Goal: Information Seeking & Learning: Learn about a topic

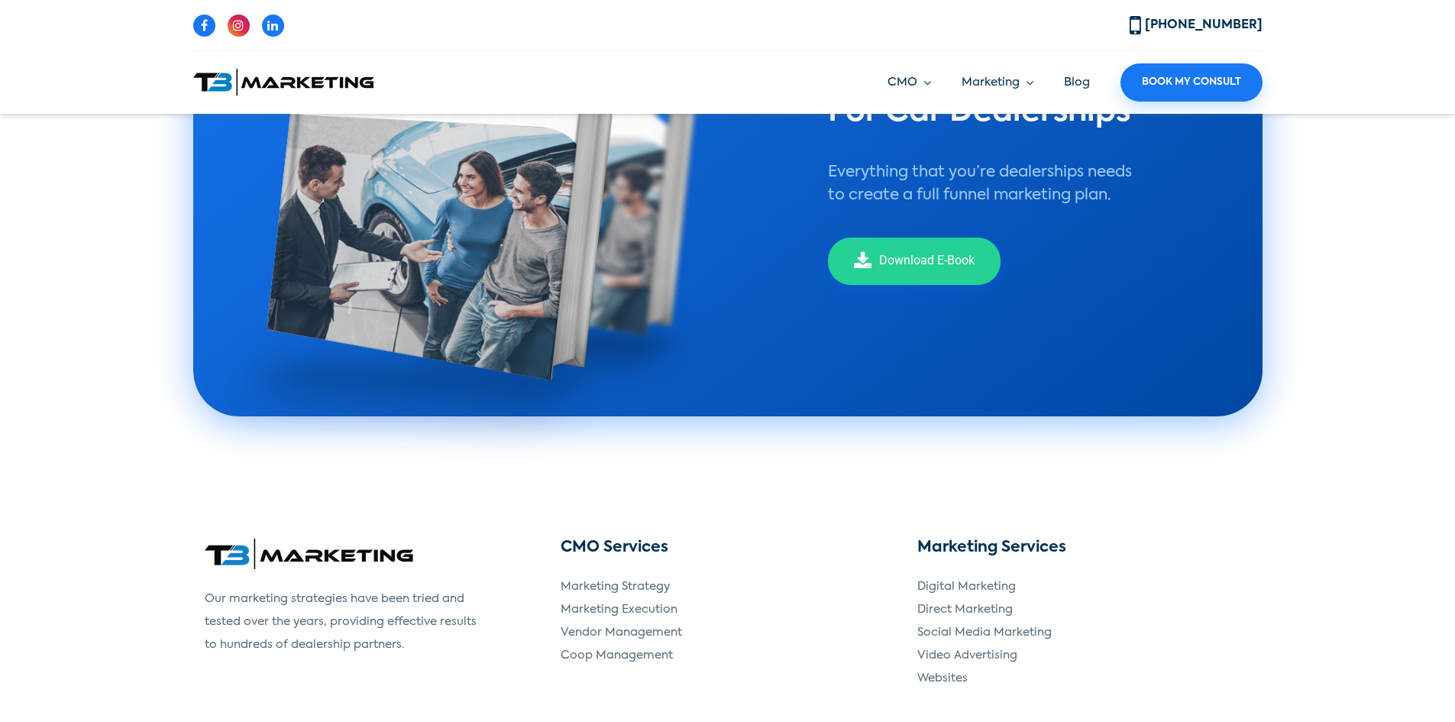
scroll to position [3162, 0]
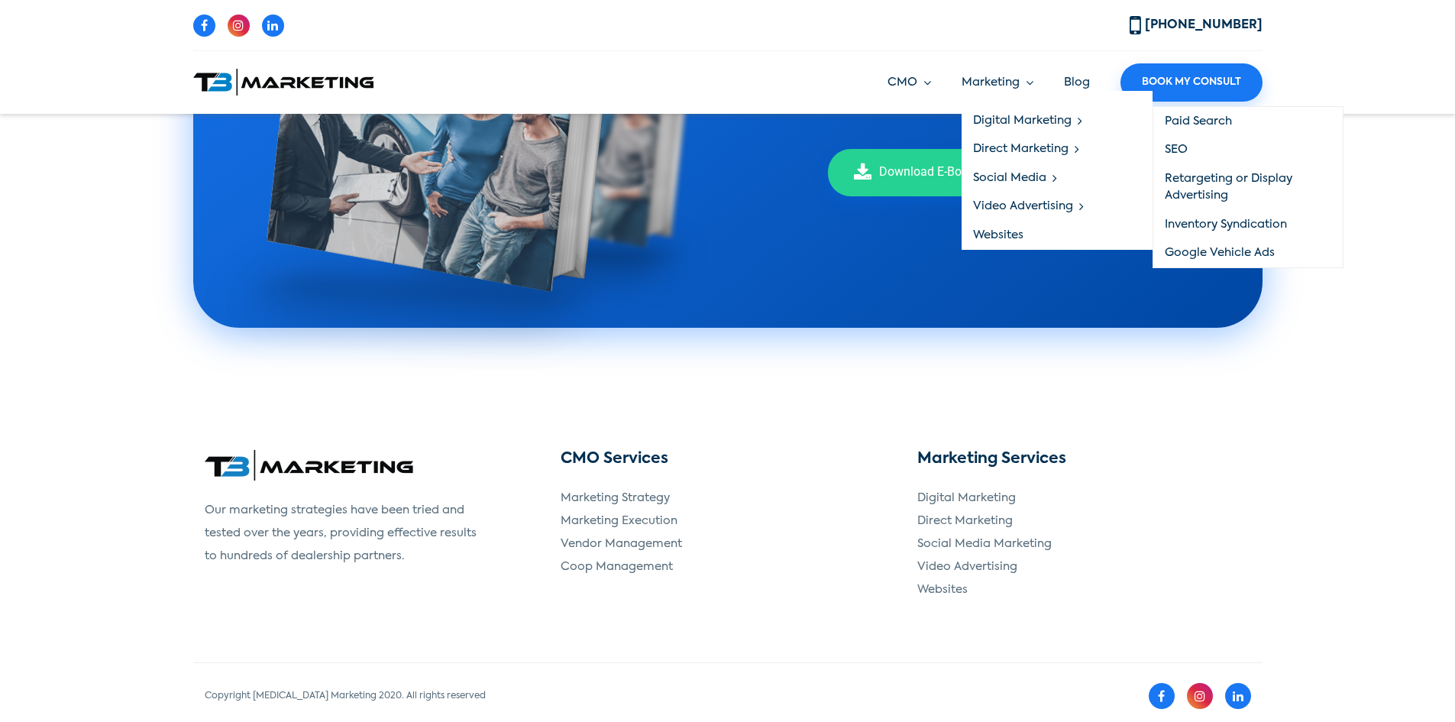
click at [1185, 120] on link "Paid Search" at bounding box center [1247, 121] width 189 height 29
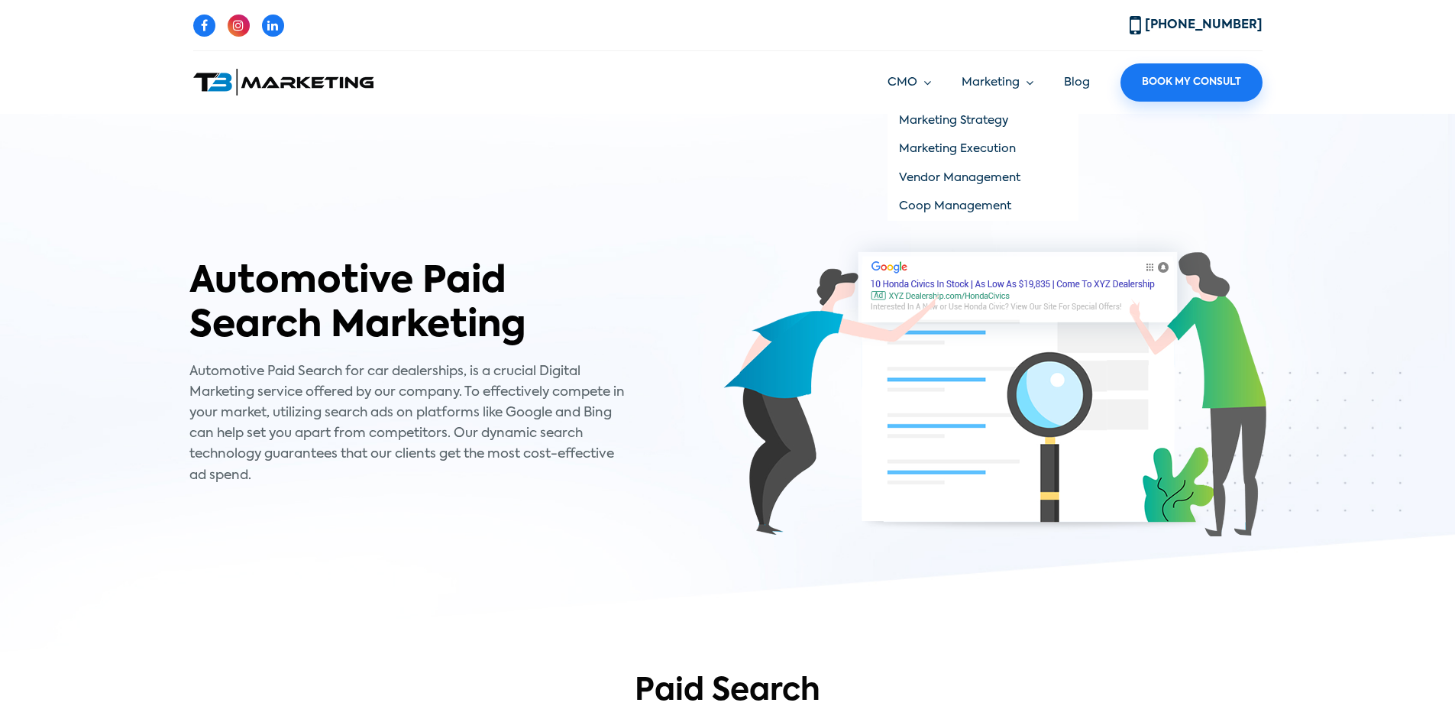
click at [935, 204] on link "Coop Management" at bounding box center [982, 206] width 191 height 29
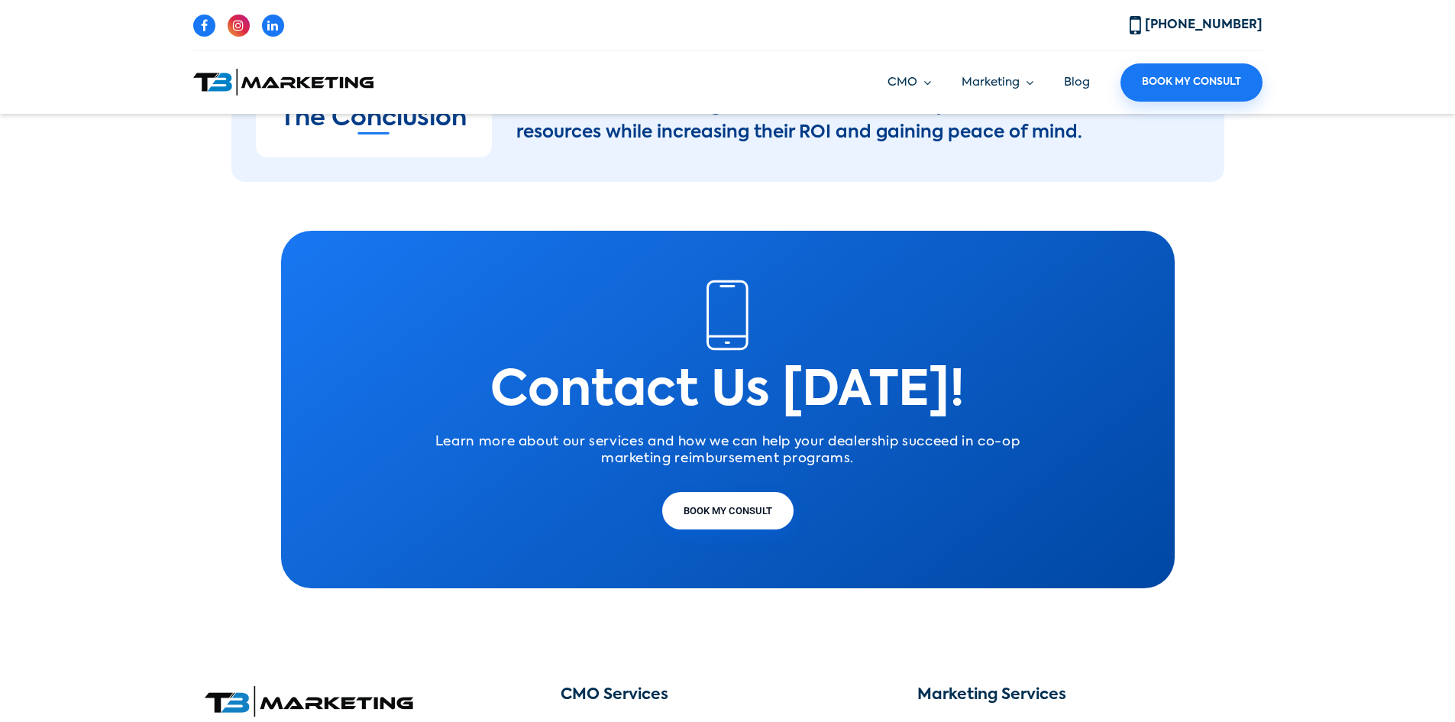
scroll to position [2983, 0]
